Goal: Use online tool/utility: Utilize a website feature to perform a specific function

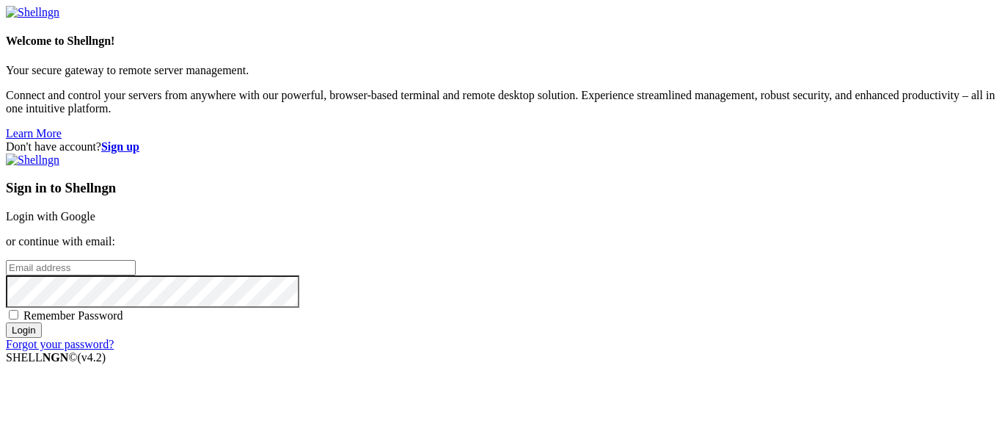
click at [136, 260] on input "email" at bounding box center [71, 267] width 130 height 15
type input "[DOMAIN_NAME][EMAIL_ADDRESS][DOMAIN_NAME]"
click at [6, 322] on input "Login" at bounding box center [24, 329] width 36 height 15
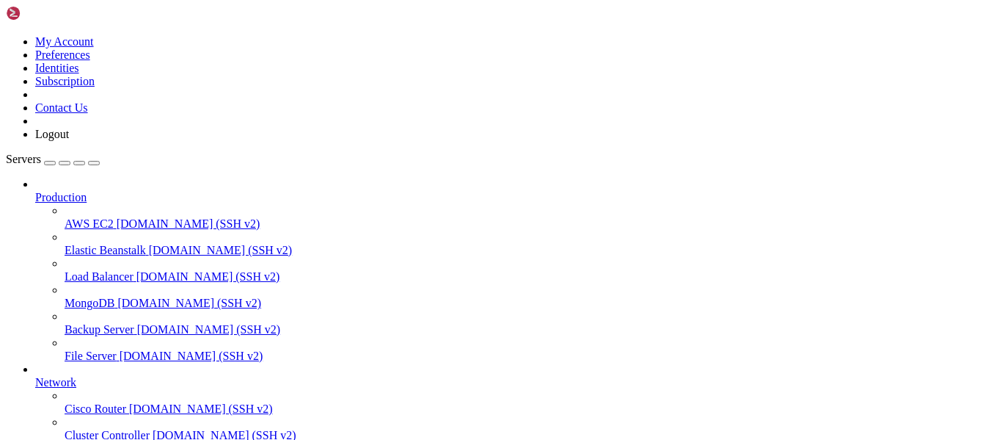
scroll to position [144, 0]
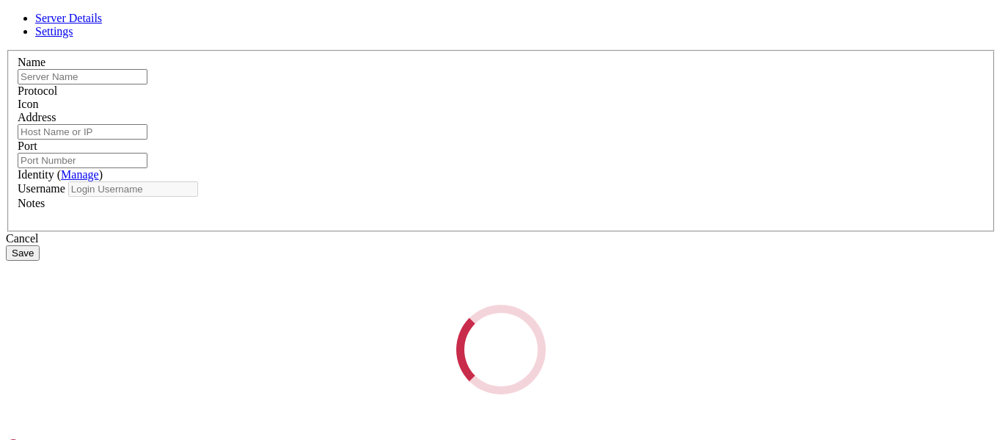
type input "VPS"
type input "[TECHNICAL_ID]"
type input "22"
type input "root"
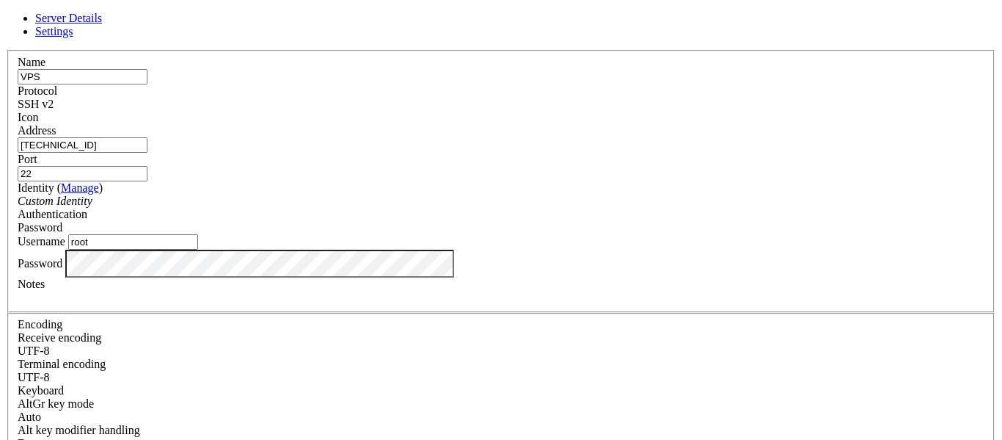
scroll to position [34, 0]
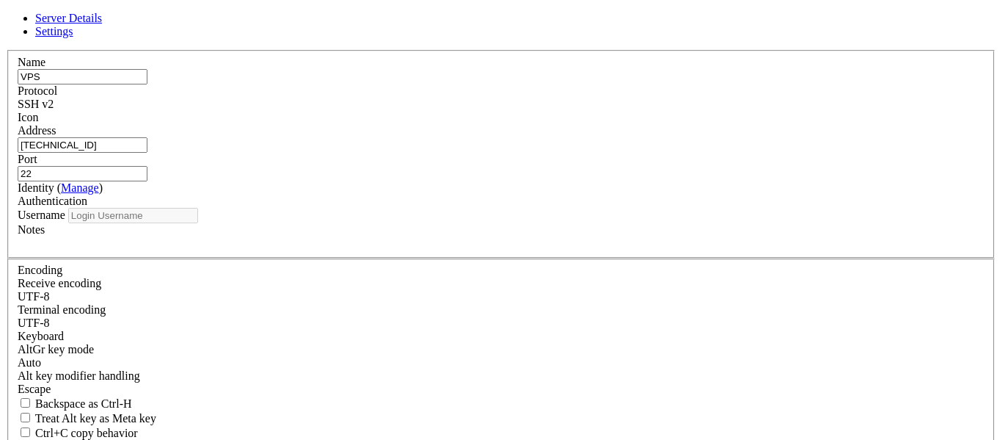
type input "root"
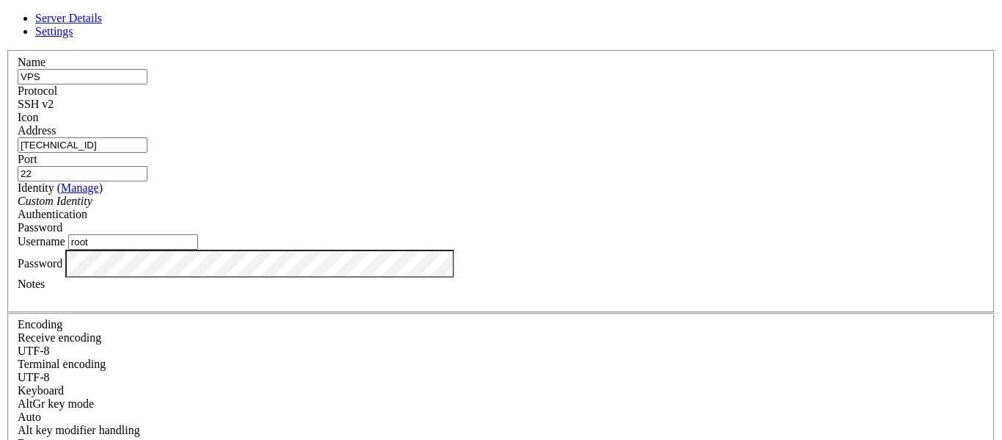
click at [147, 150] on input "[TECHNICAL_ID]" at bounding box center [83, 144] width 130 height 15
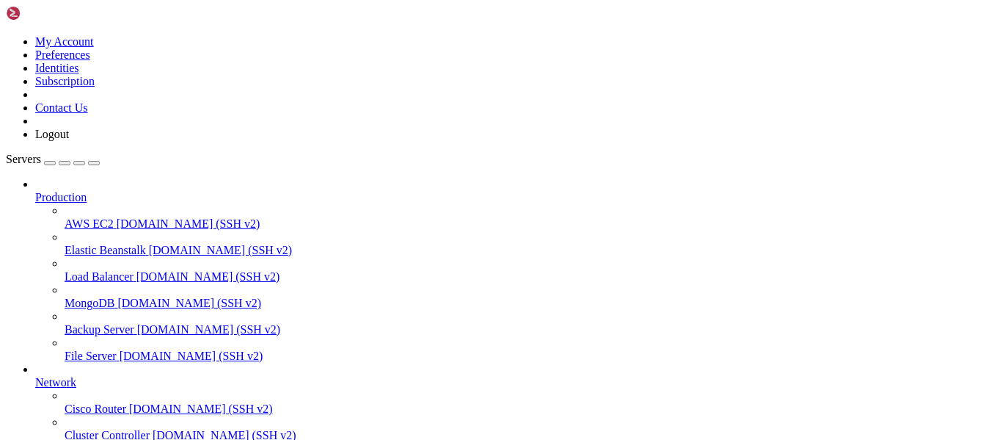
drag, startPoint x: 68, startPoint y: 1057, endPoint x: 111, endPoint y: 1055, distance: 42.6
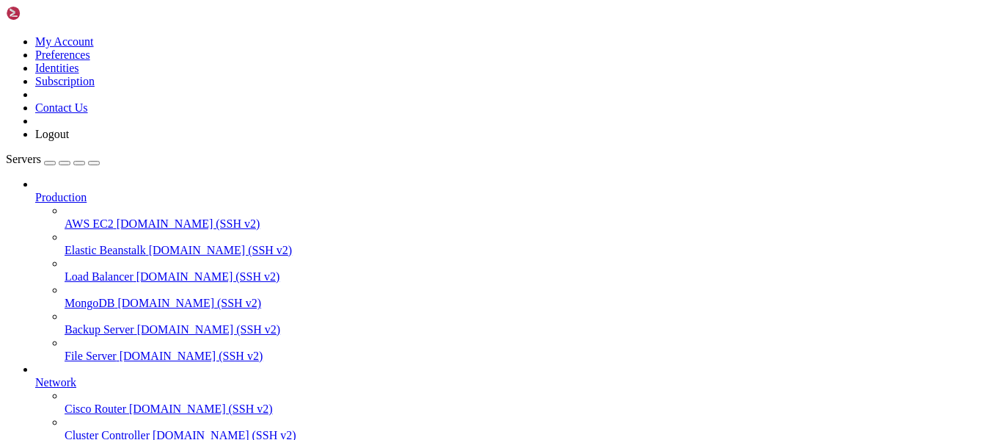
scroll to position [2800, 0]
